Goal: Information Seeking & Learning: Learn about a topic

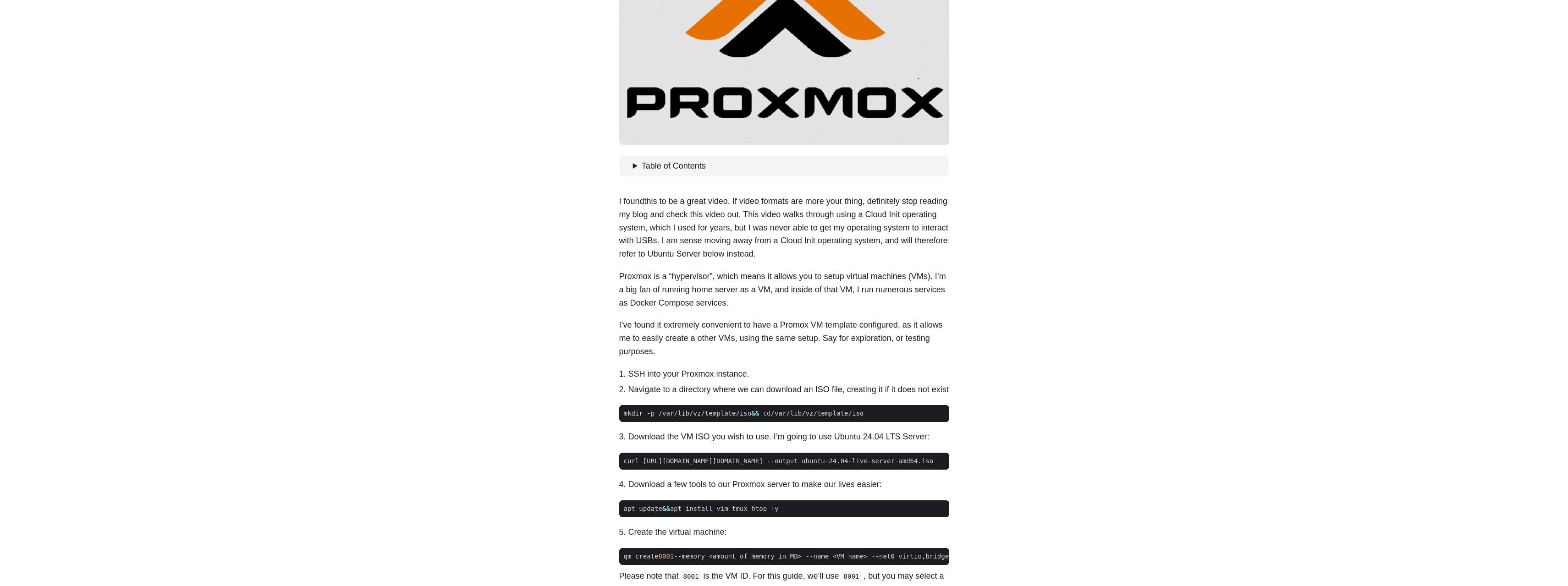
scroll to position [229, 0]
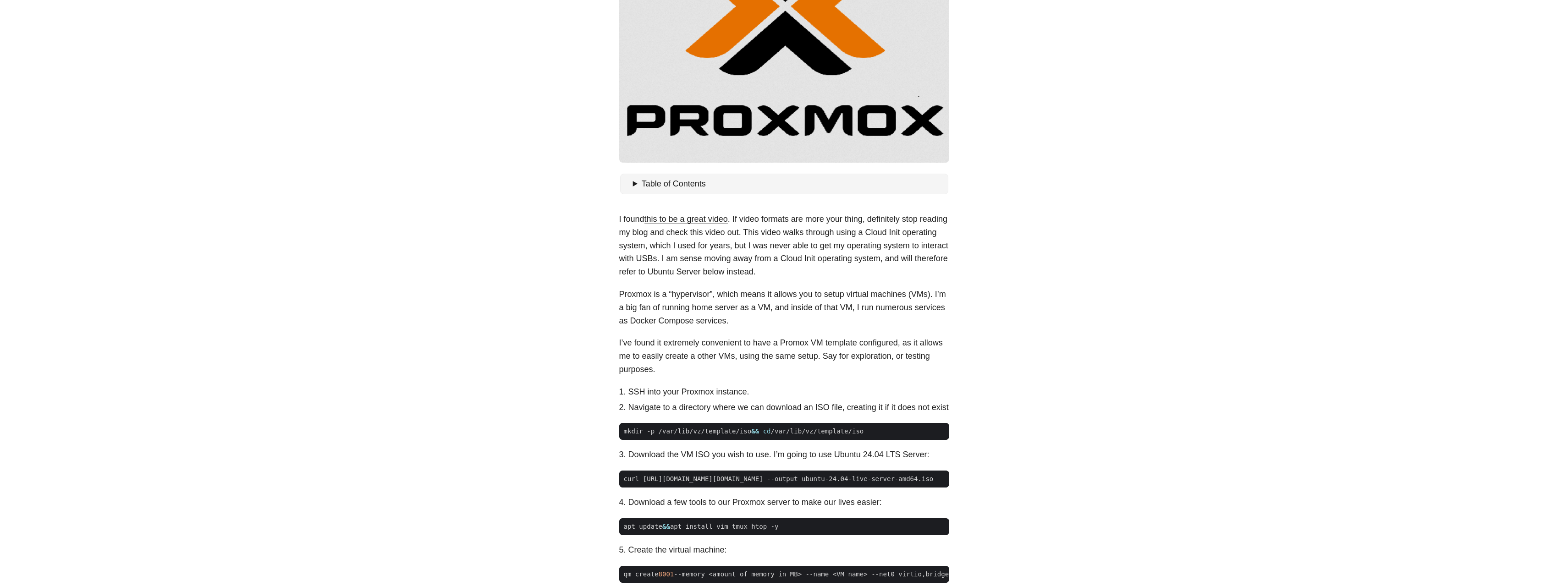
scroll to position [275, 0]
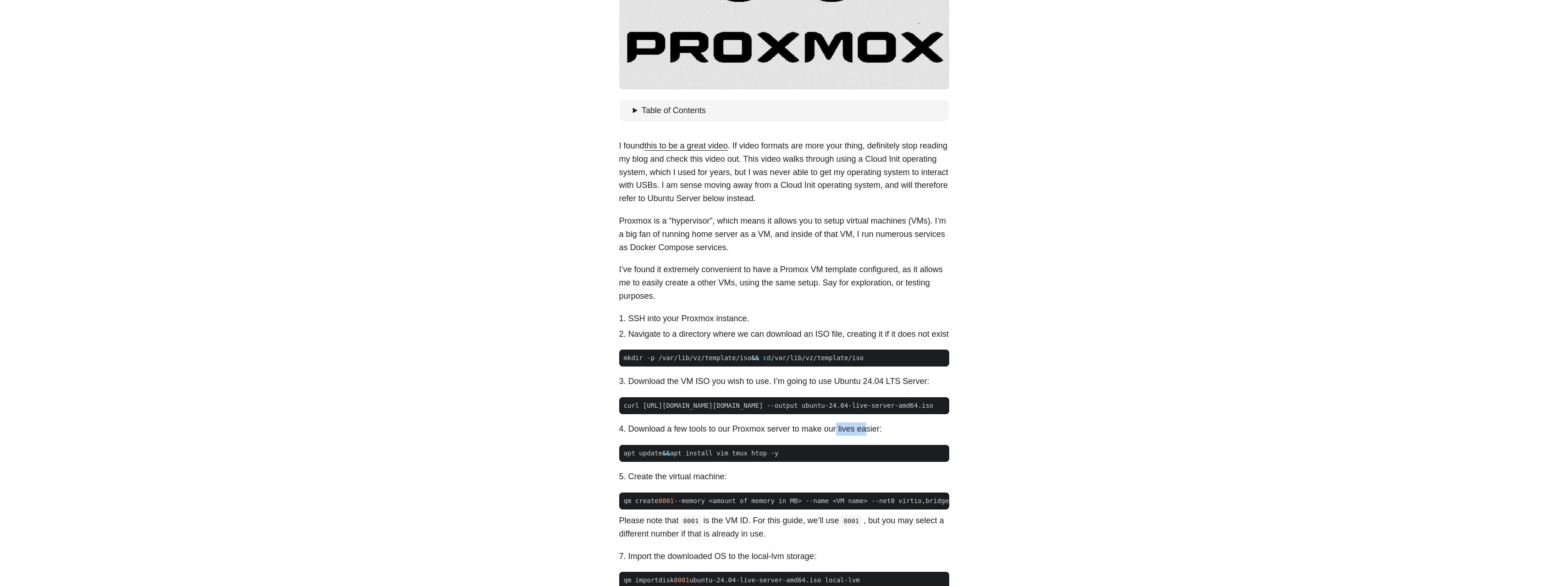
drag, startPoint x: 837, startPoint y: 421, endPoint x: 864, endPoint y: 420, distance: 27.0
drag, startPoint x: 1027, startPoint y: 431, endPoint x: 1508, endPoint y: 310, distance: 496.0
click at [1027, 431] on body "Greg Hilston Home About Posts Tags Archive Resume" at bounding box center [784, 581] width 1568 height 1711
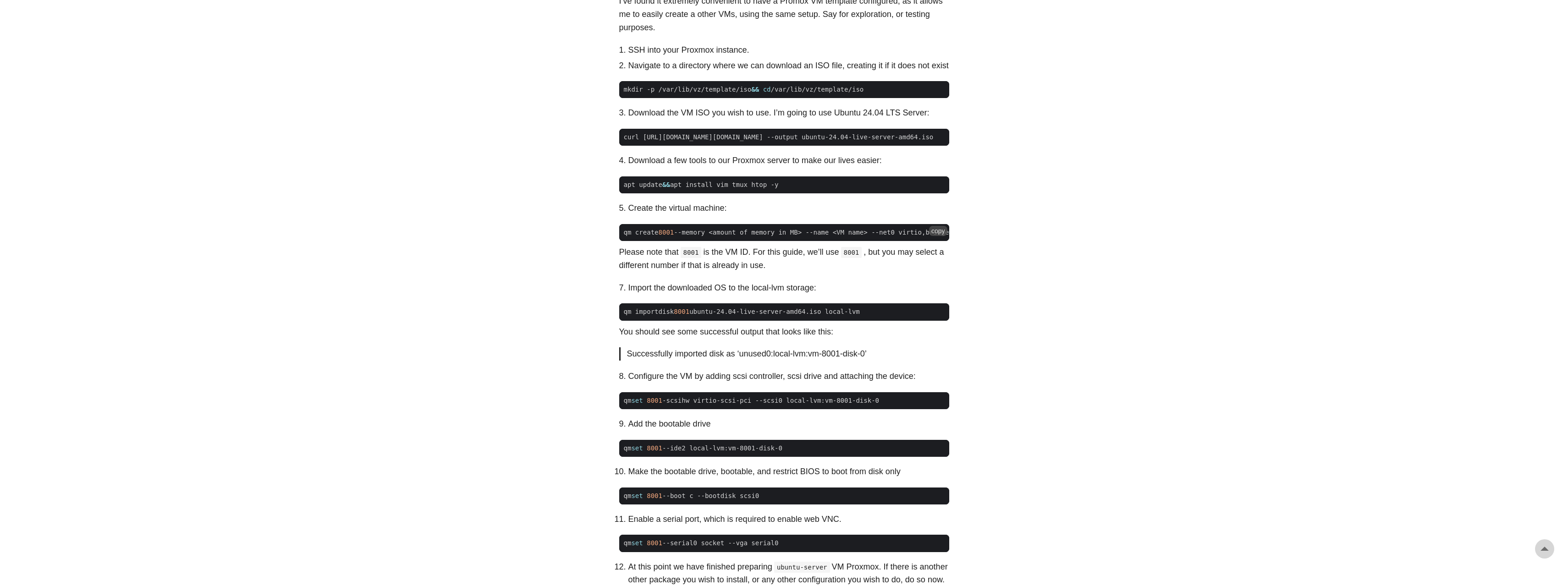
scroll to position [0, 5]
click at [1035, 274] on body "Greg Hilston Home About Posts Tags Archive Resume" at bounding box center [784, 312] width 1568 height 1711
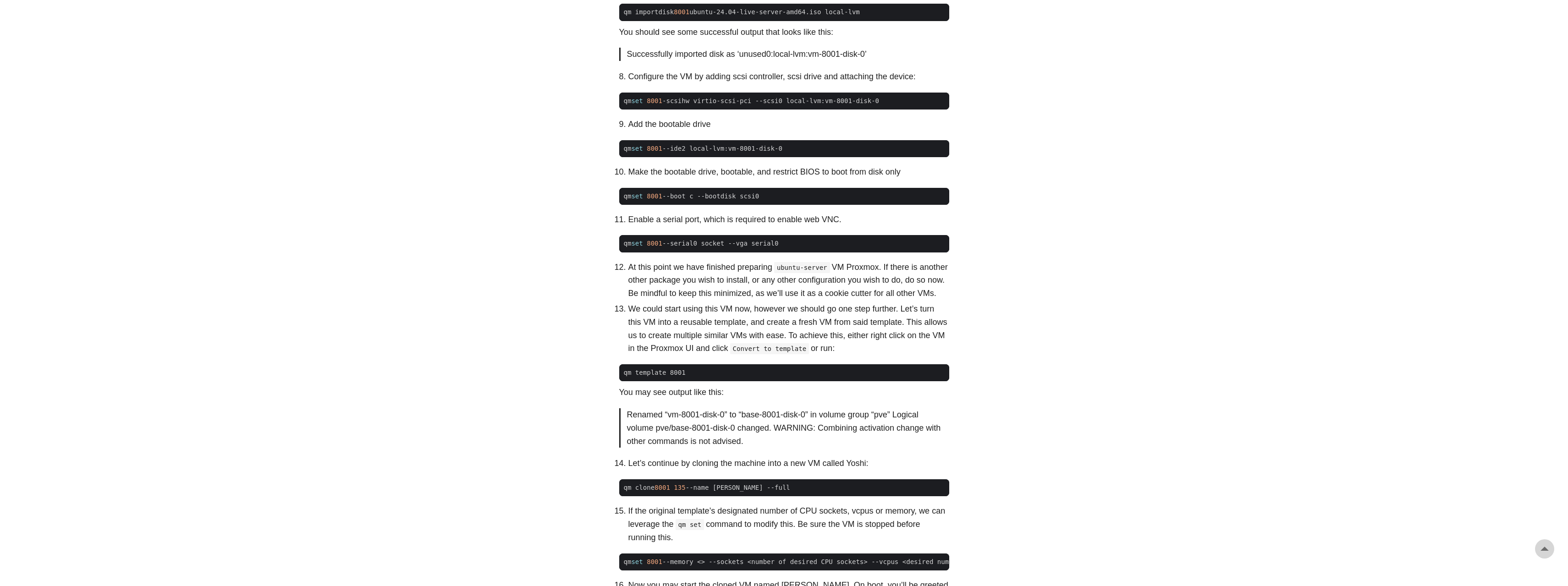
scroll to position [727, 0]
